Goal: Find specific page/section

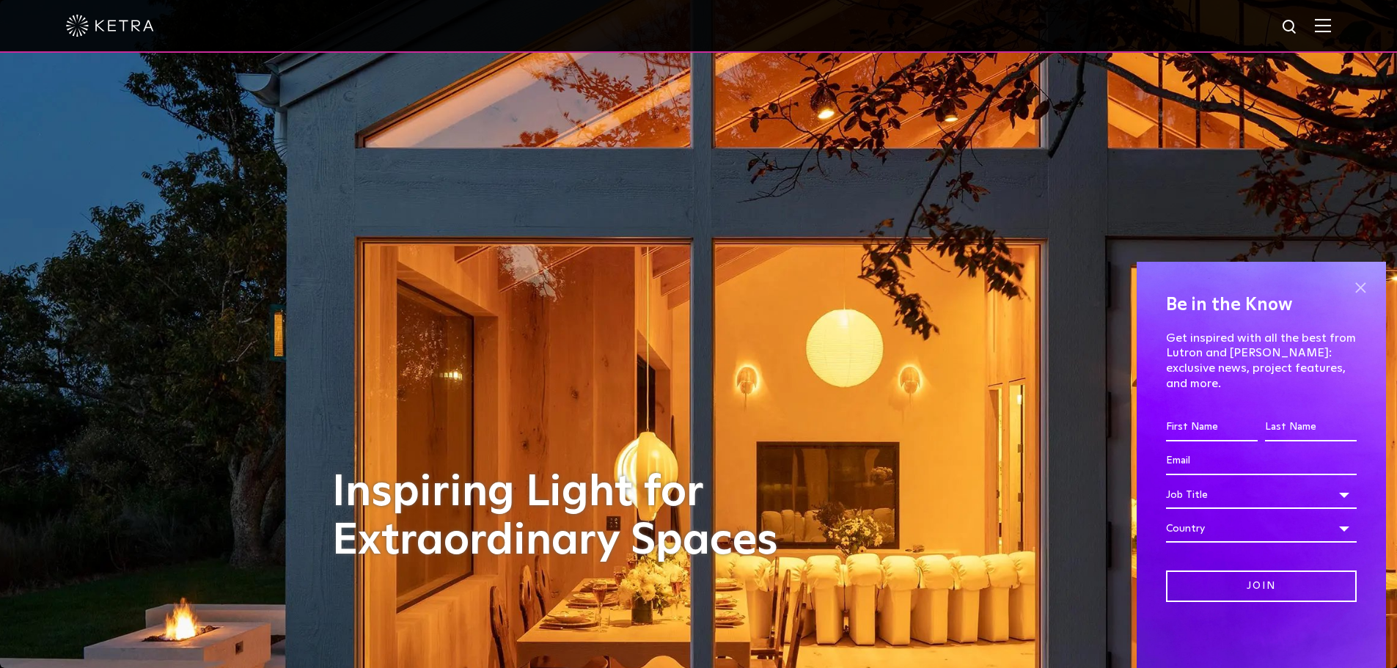
click at [1358, 299] on span at bounding box center [1361, 288] width 22 height 22
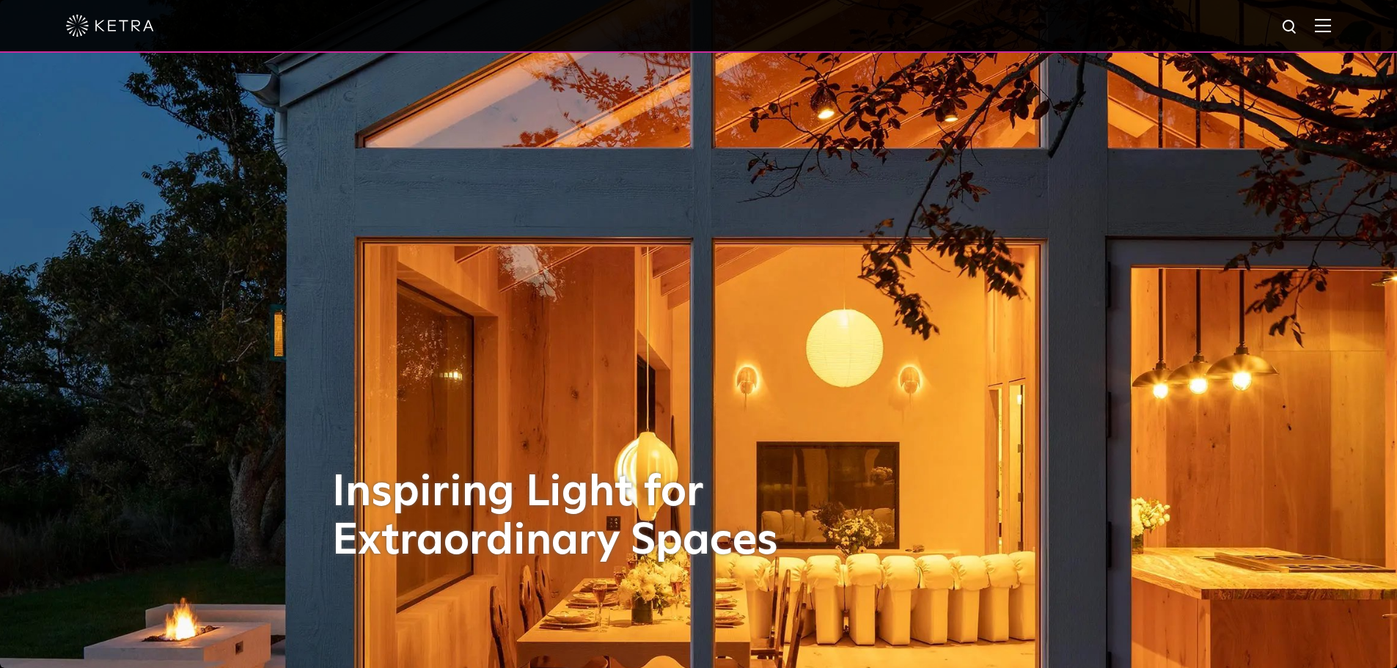
click at [1330, 18] on div at bounding box center [698, 25] width 1265 height 51
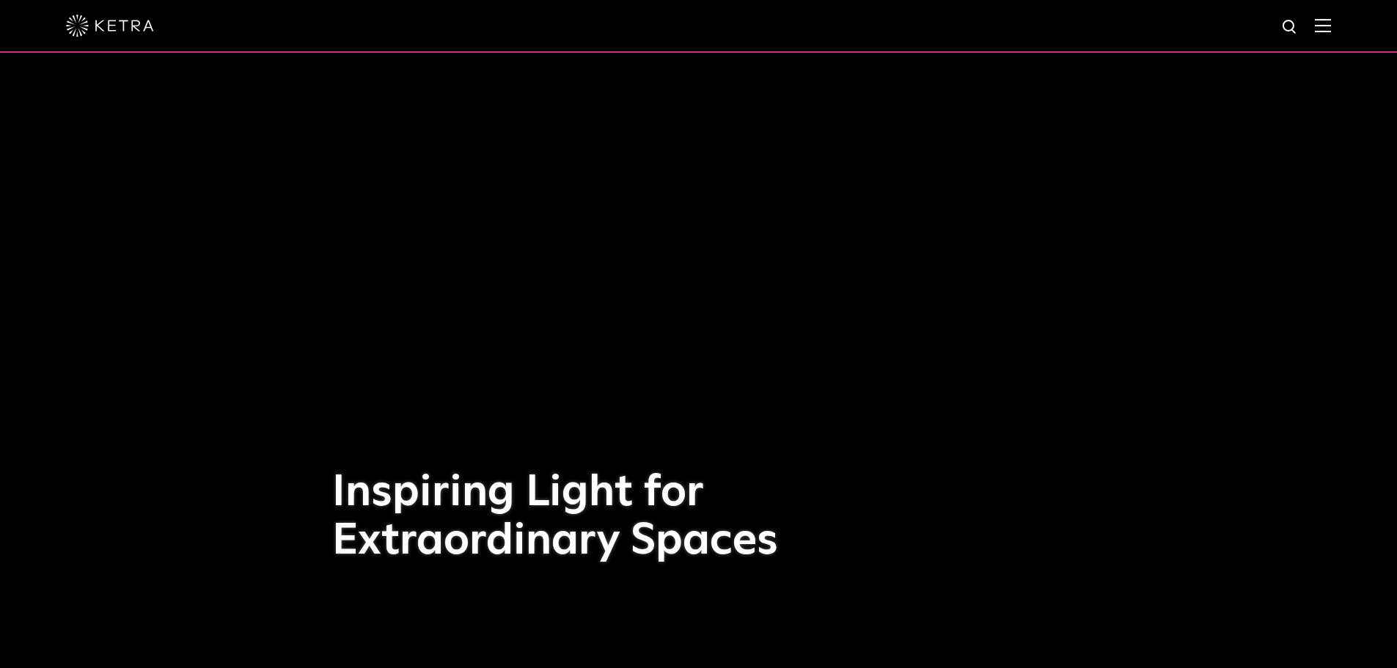
click at [1331, 26] on img at bounding box center [1323, 25] width 16 height 14
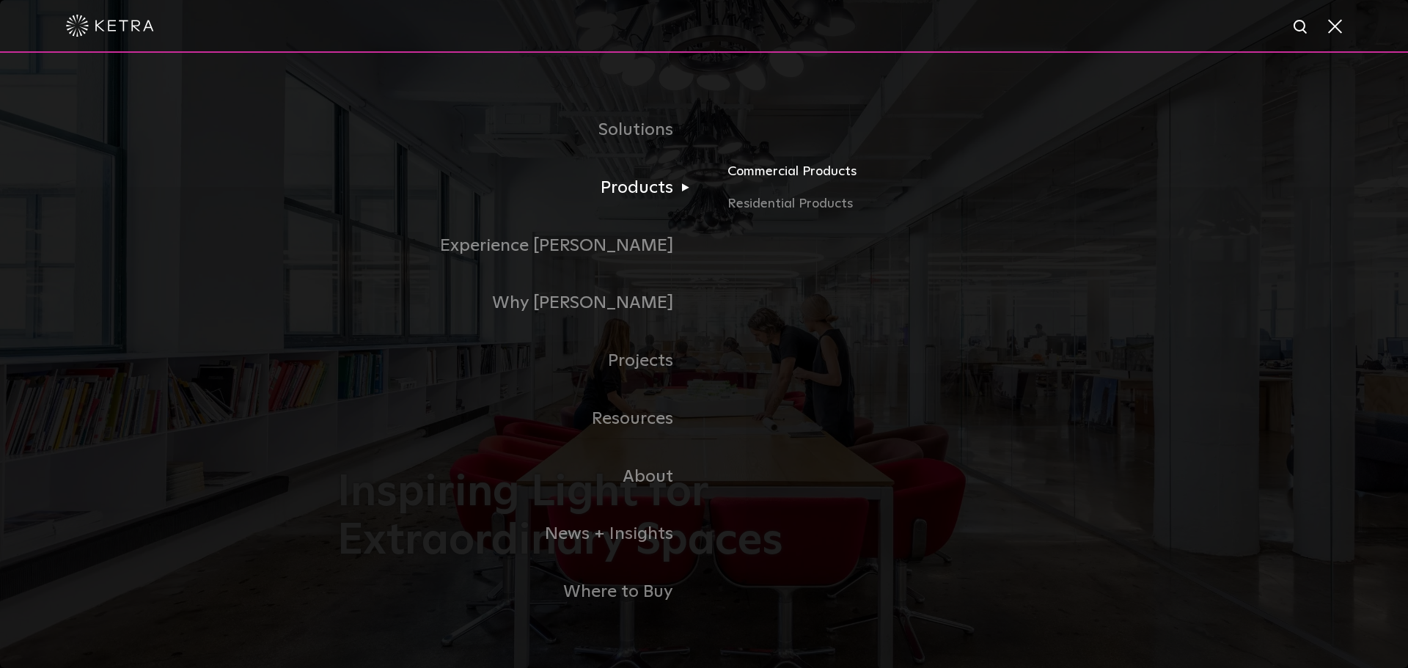
click at [775, 173] on link "Commercial Products" at bounding box center [899, 177] width 343 height 32
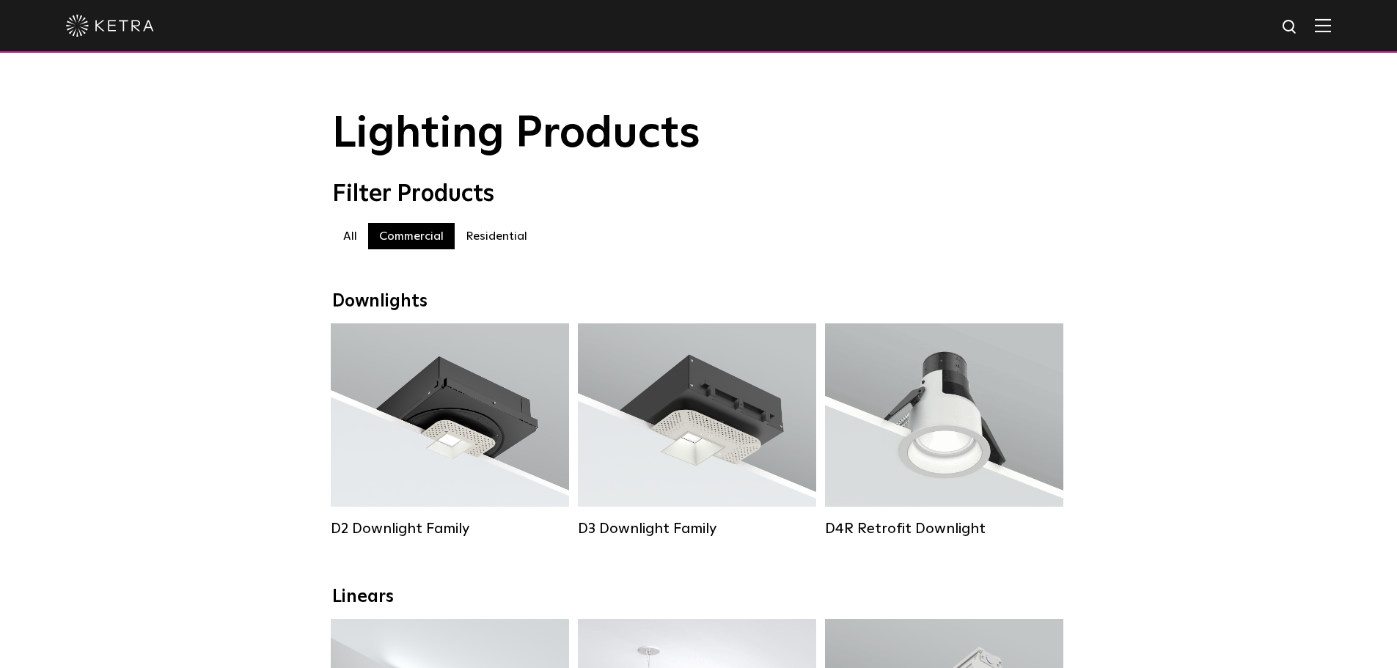
click at [1318, 28] on div at bounding box center [698, 25] width 1265 height 51
click at [1325, 25] on div at bounding box center [698, 25] width 1265 height 51
click at [1331, 25] on img at bounding box center [1323, 25] width 16 height 14
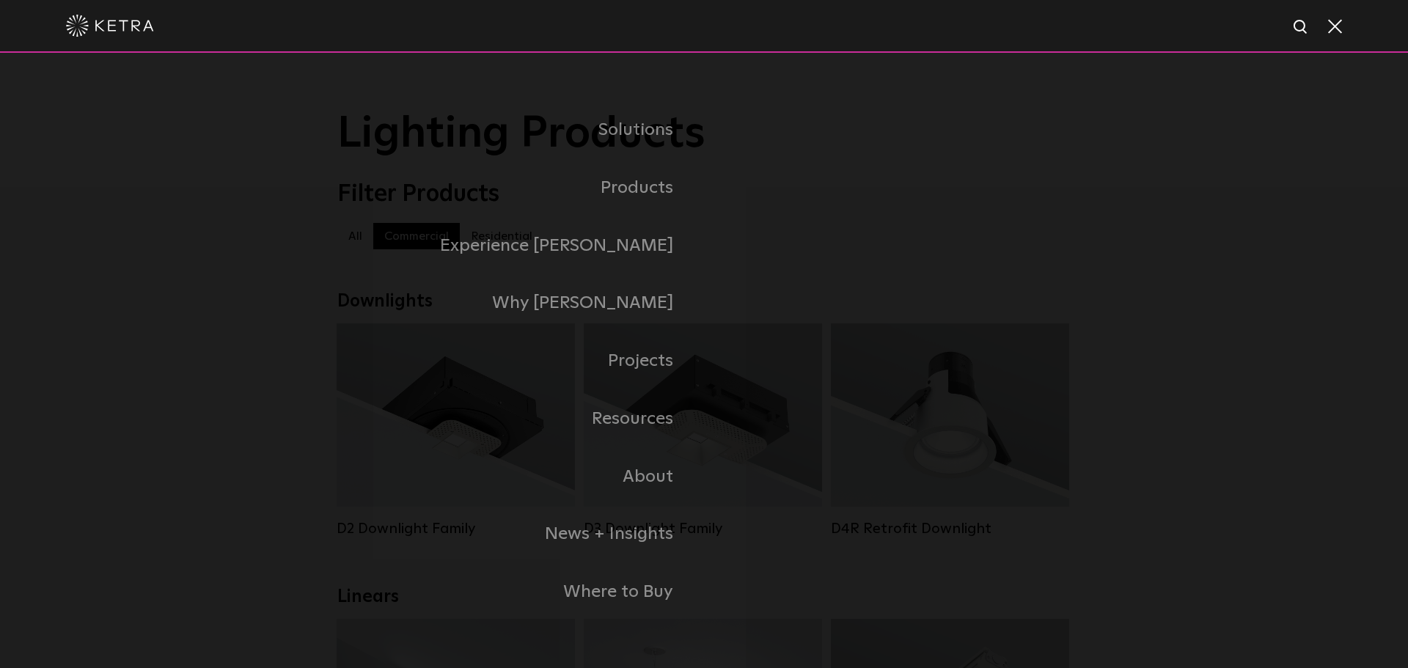
click at [1332, 28] on span at bounding box center [1334, 25] width 16 height 15
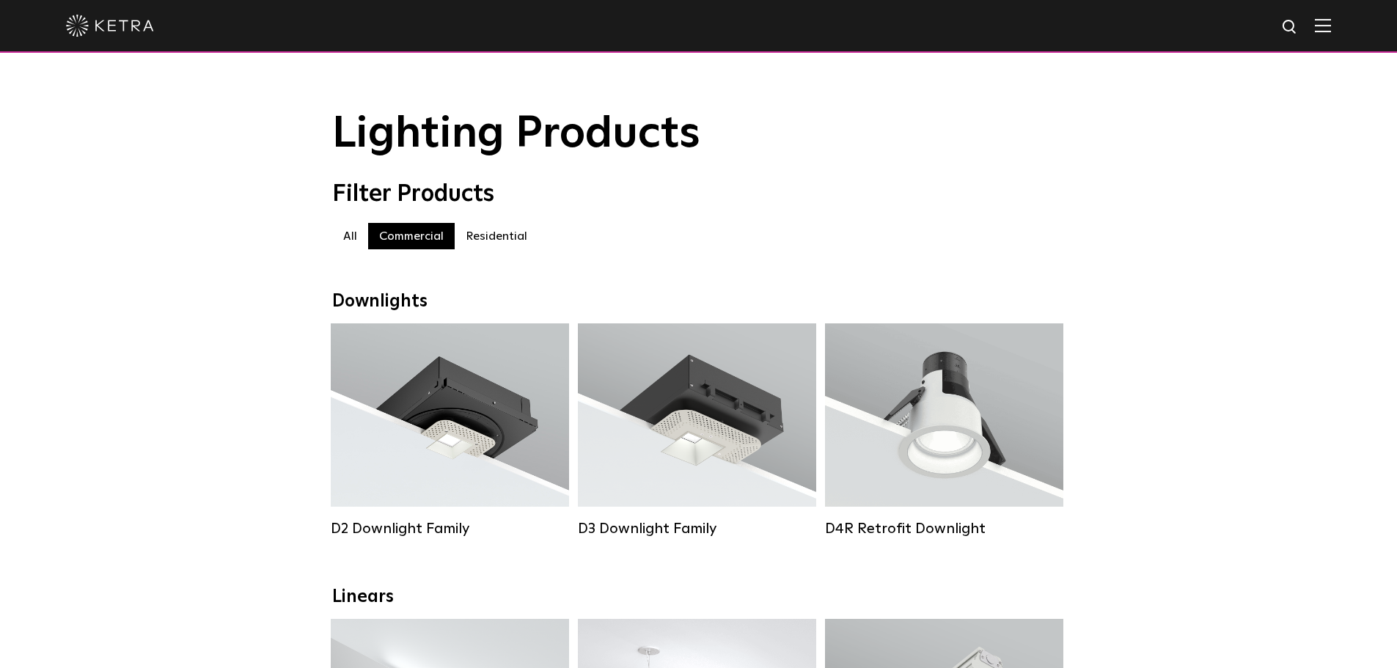
click at [1329, 29] on img at bounding box center [1323, 25] width 16 height 14
